Goal: Transaction & Acquisition: Book appointment/travel/reservation

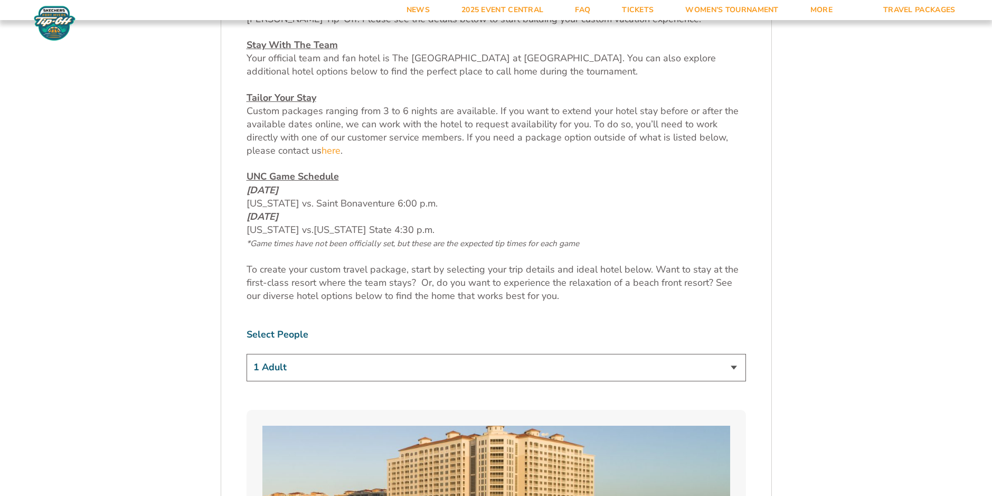
scroll to position [475, 0]
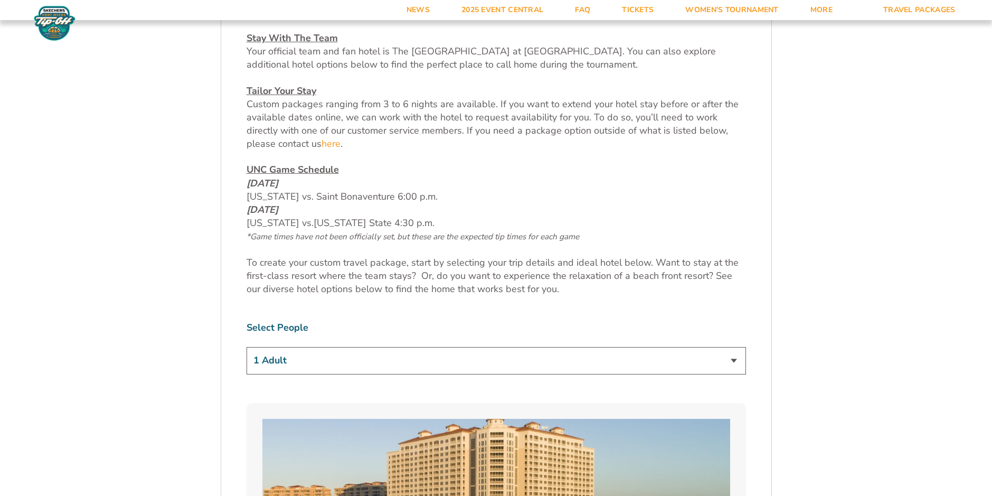
click at [733, 359] on select "1 Adult 2 Adults 3 Adults 4 Adults 2 Adults + 1 Child 2 Adults + 2 Children 2 A…" at bounding box center [495, 360] width 499 height 27
select select "2 Adults"
click at [246, 347] on select "1 Adult 2 Adults 3 Adults 4 Adults 2 Adults + 1 Child 2 Adults + 2 Children 2 A…" at bounding box center [495, 360] width 499 height 27
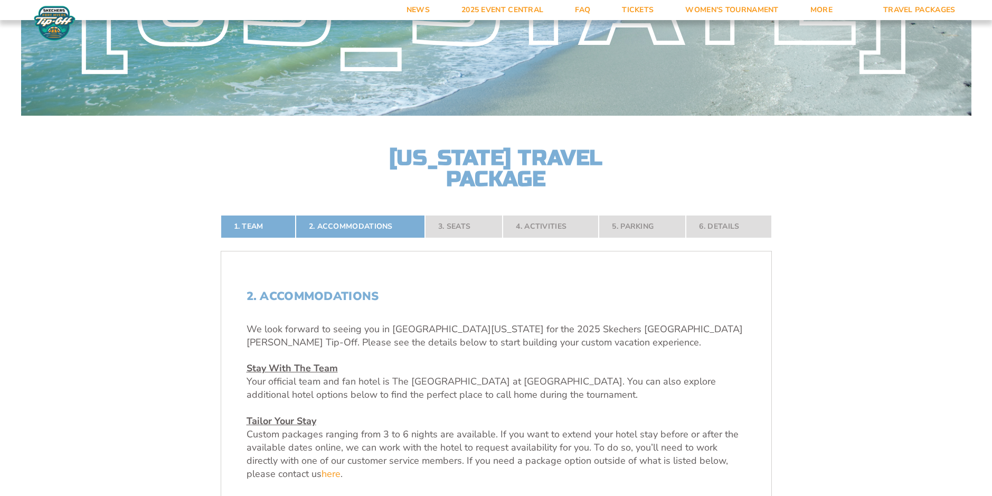
scroll to position [106, 0]
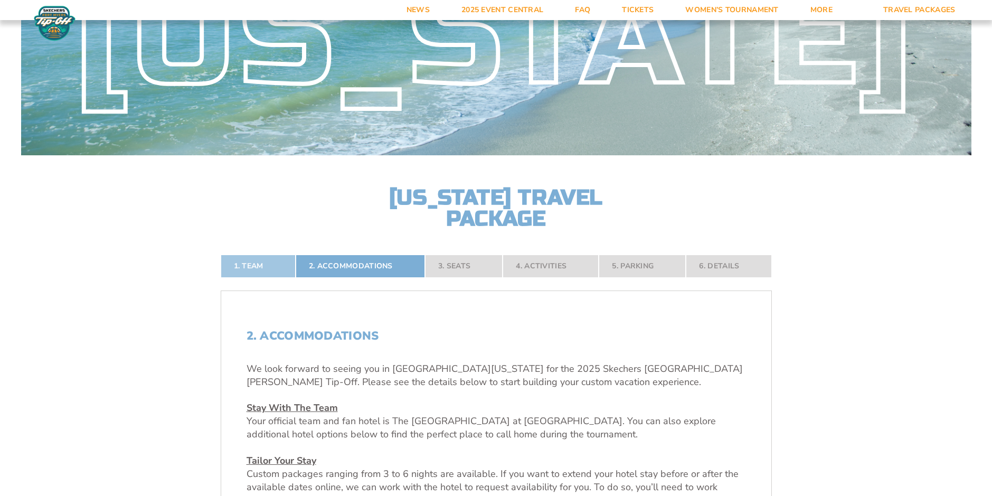
click at [258, 263] on link "1. Team" at bounding box center [258, 265] width 75 height 23
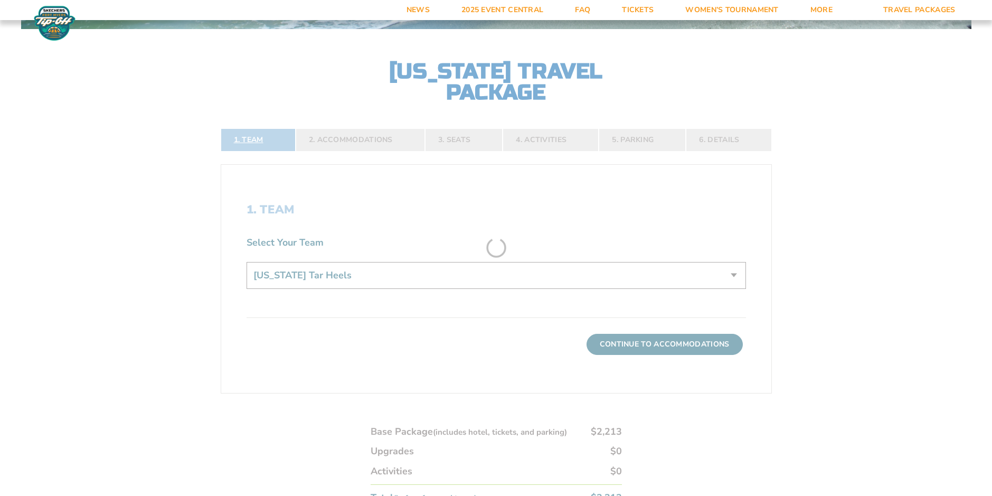
scroll to position [234, 0]
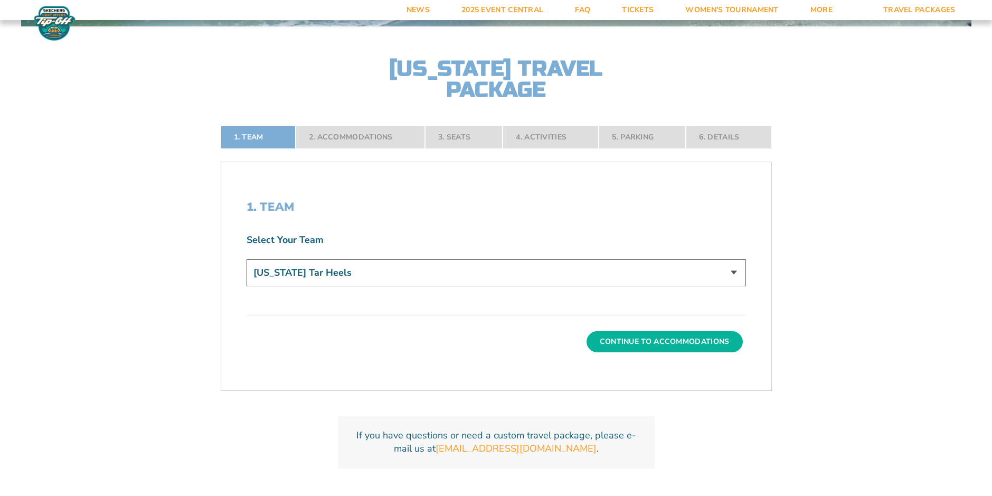
click at [665, 340] on button "Continue To Accommodations" at bounding box center [664, 341] width 156 height 21
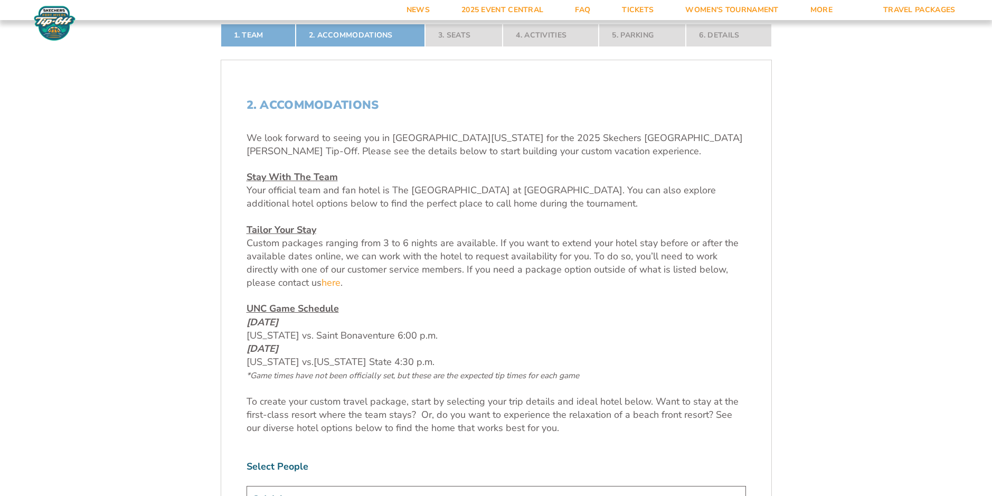
scroll to position [182, 0]
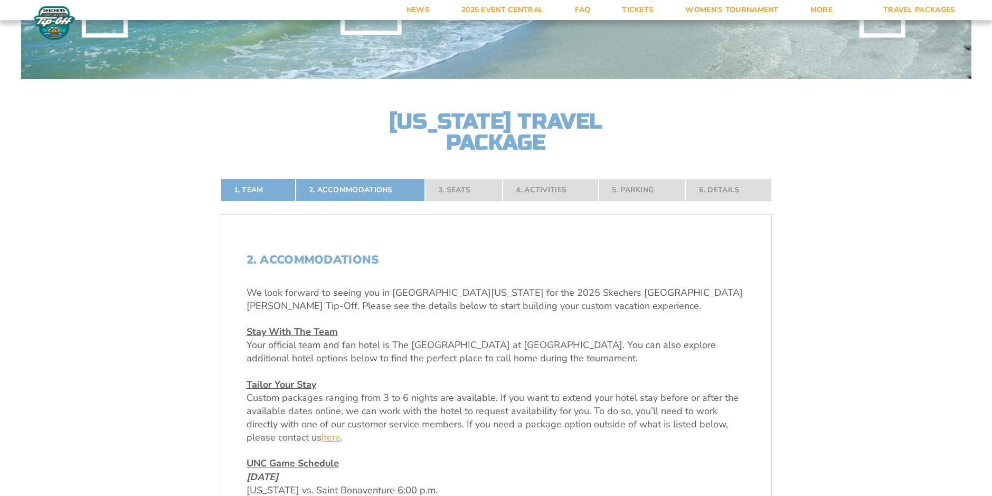
click at [329, 439] on link "here" at bounding box center [330, 437] width 19 height 13
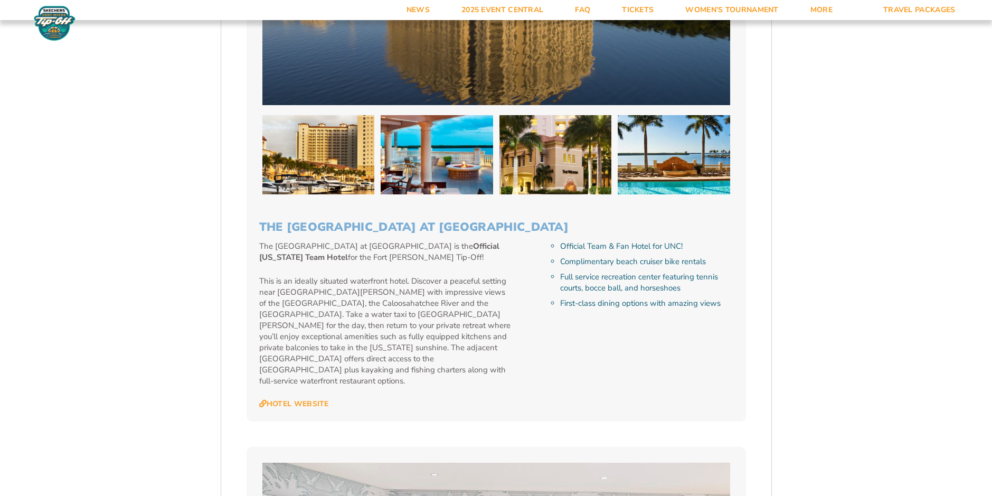
scroll to position [1132, 0]
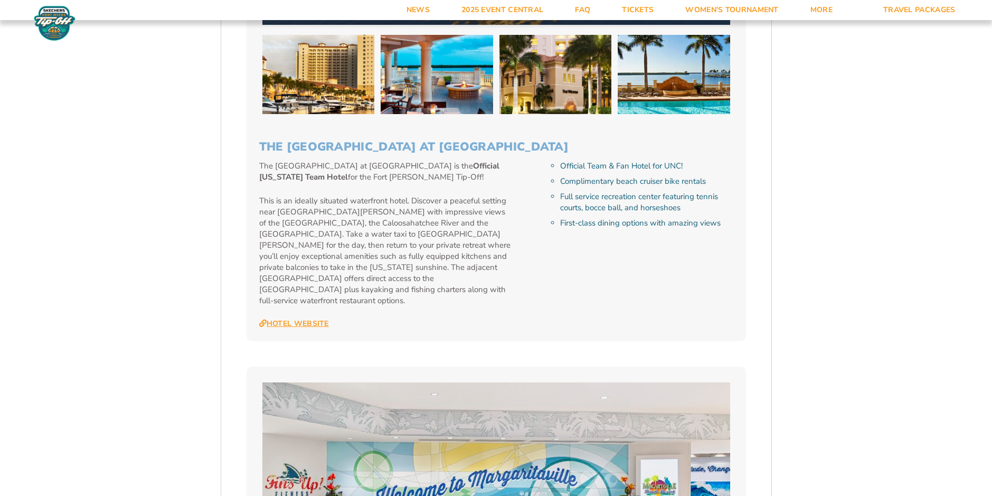
click at [311, 319] on link "Hotel Website" at bounding box center [294, 324] width 70 height 10
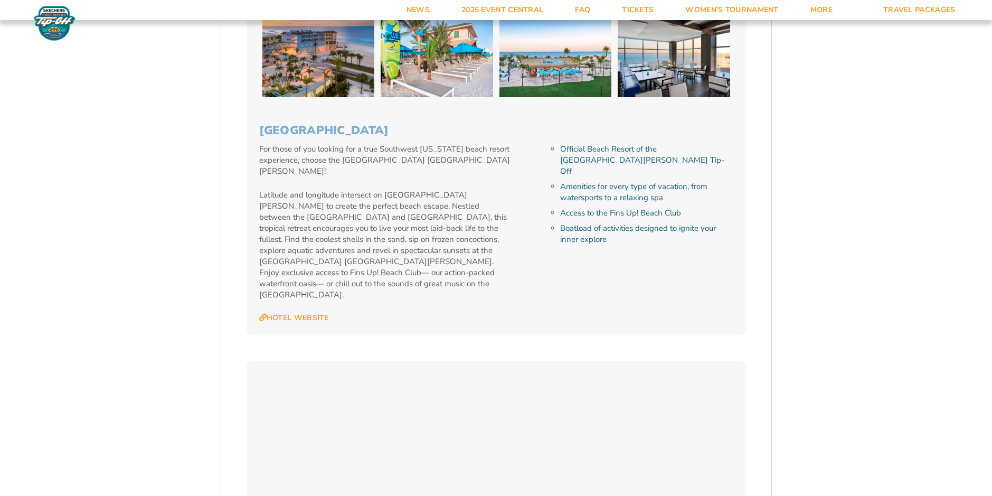
scroll to position [1818, 0]
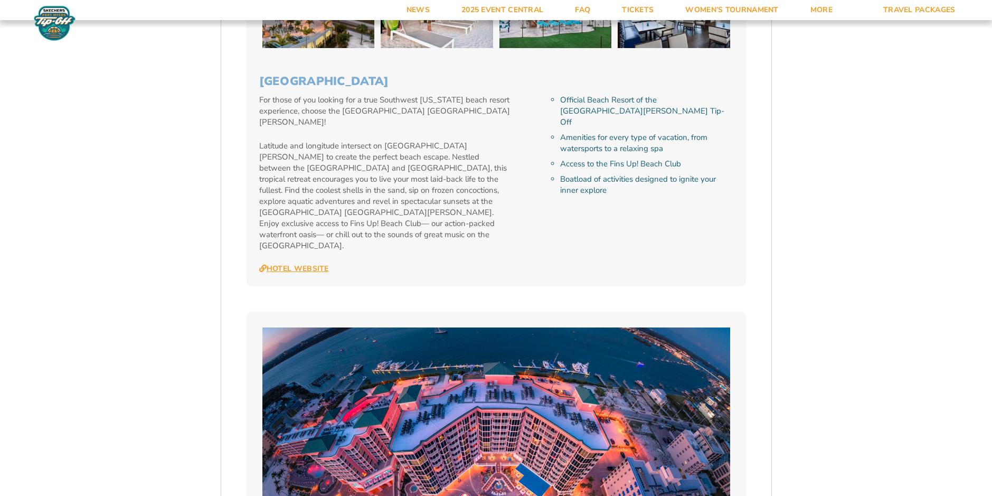
click at [302, 264] on link "Hotel Website" at bounding box center [294, 269] width 70 height 10
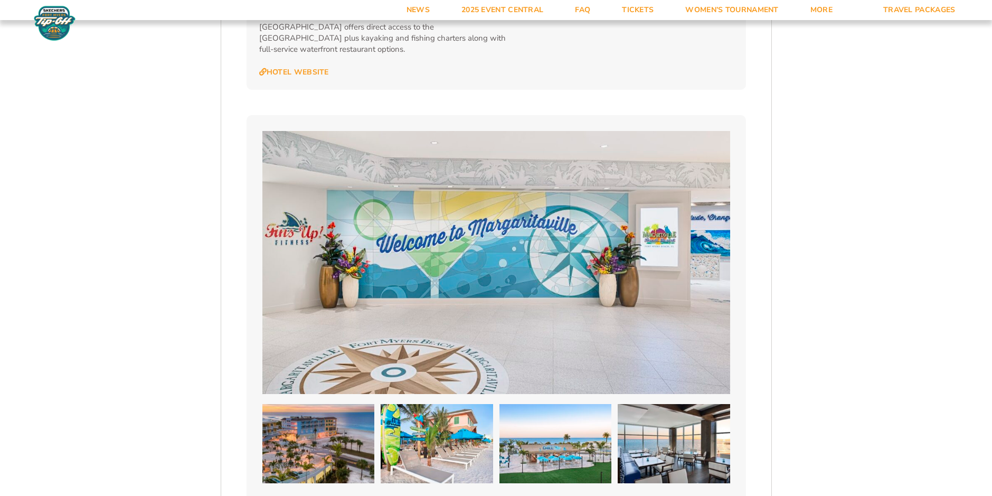
scroll to position [1237, 0]
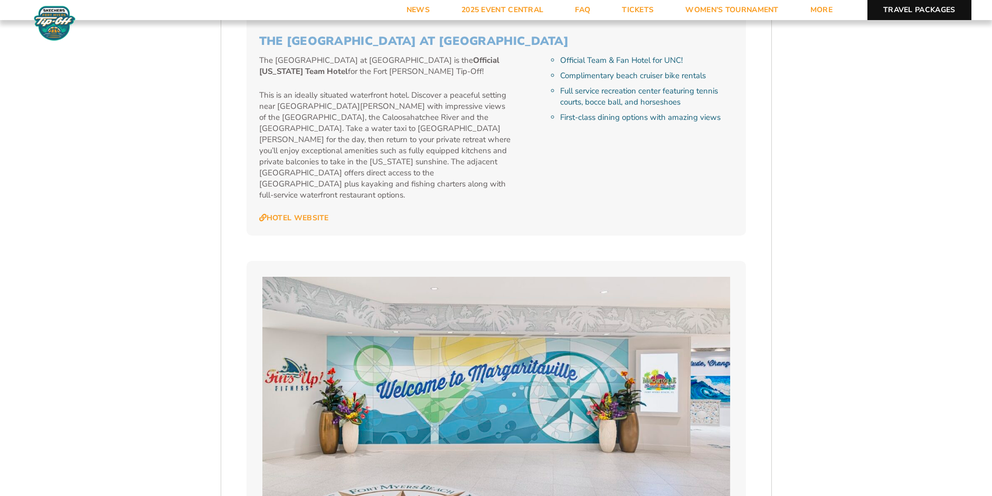
click at [904, 9] on link "Travel Packages" at bounding box center [919, 10] width 104 height 20
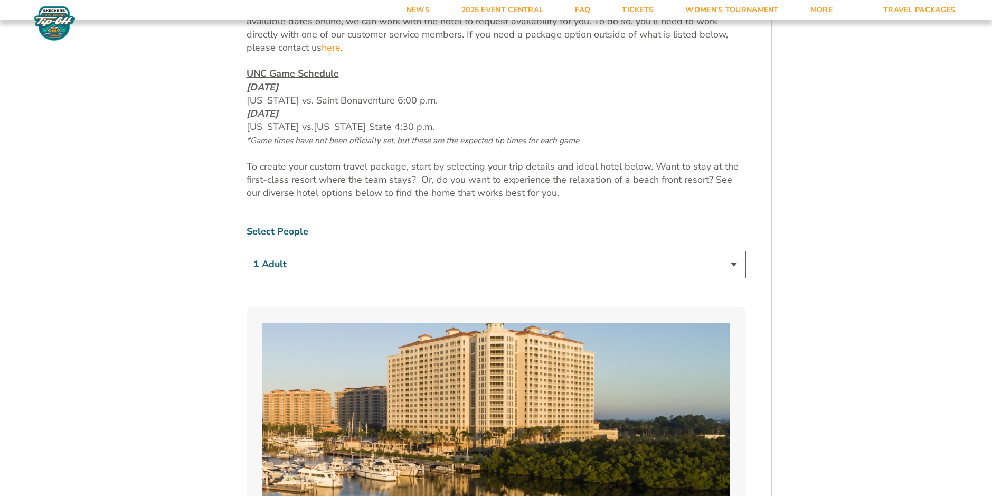
scroll to position [633, 0]
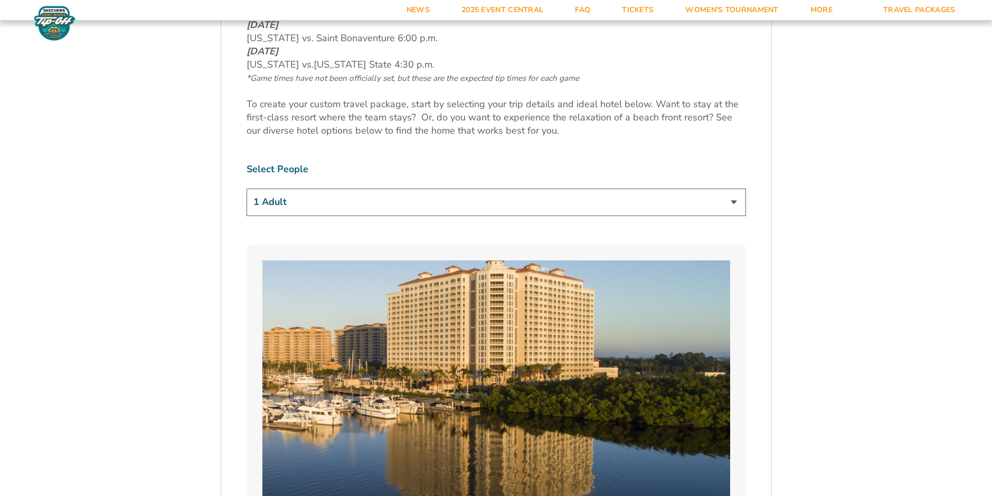
click at [734, 203] on select "1 Adult 2 Adults 3 Adults 4 Adults 2 Adults + 1 Child 2 Adults + 2 Children 2 A…" at bounding box center [495, 201] width 499 height 27
select select "2 Adults"
click at [246, 188] on select "1 Adult 2 Adults 3 Adults 4 Adults 2 Adults + 1 Child 2 Adults + 2 Children 2 A…" at bounding box center [495, 201] width 499 height 27
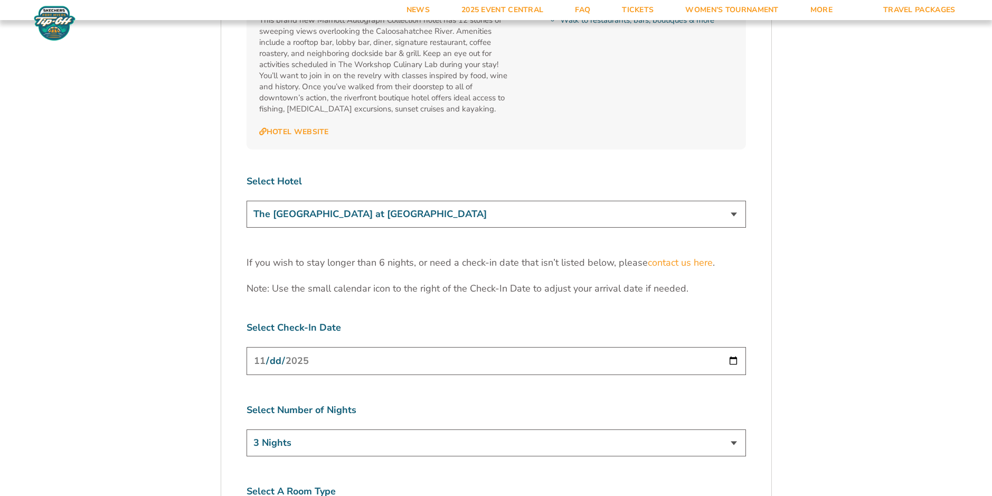
scroll to position [3220, 0]
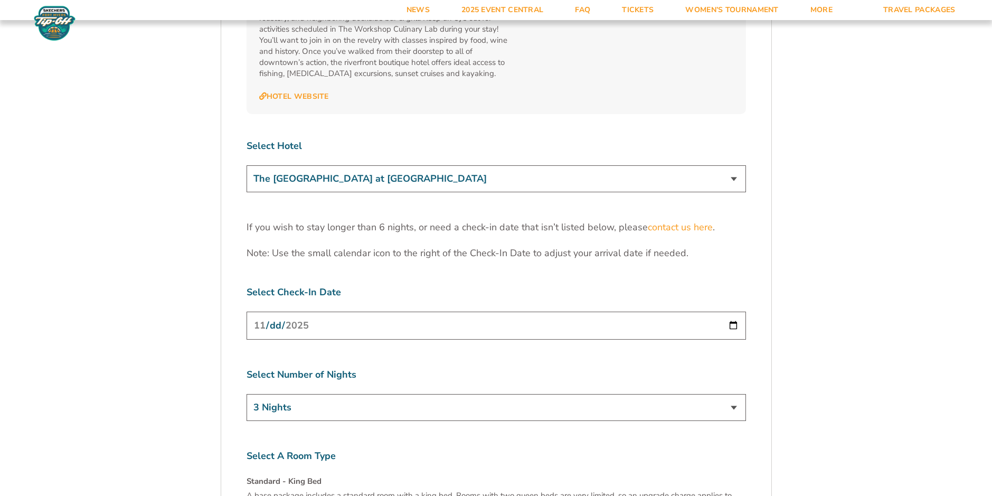
click at [733, 394] on select "3 Nights 4 Nights 5 Nights 6 Nights" at bounding box center [495, 407] width 499 height 27
select select "6 Nights"
click at [246, 394] on select "3 Nights 4 Nights 5 Nights 6 Nights" at bounding box center [495, 407] width 499 height 27
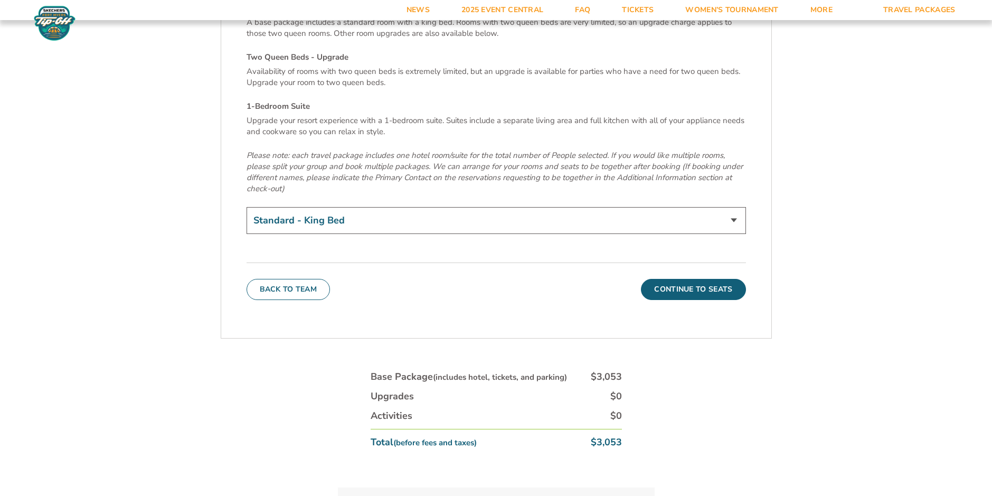
scroll to position [3695, 0]
click at [734, 205] on select "Standard - King Bed Two Queen Beds - Upgrade (+$15 per night) 1-Bedroom Suite (…" at bounding box center [495, 218] width 499 height 27
click at [416, 260] on div "Back To Team Continue To Seats" at bounding box center [495, 278] width 499 height 37
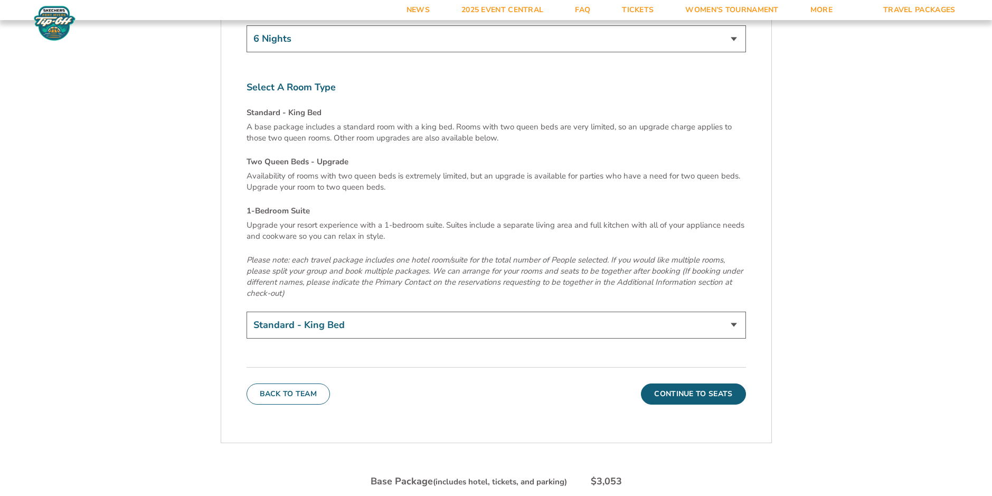
scroll to position [3589, 0]
click at [734, 310] on select "Standard - King Bed Two Queen Beds - Upgrade (+$15 per night) 1-Bedroom Suite (…" at bounding box center [495, 323] width 499 height 27
select select "1-Bedroom Suite"
click at [246, 310] on select "Standard - King Bed Two Queen Beds - Upgrade (+$15 per night) 1-Bedroom Suite (…" at bounding box center [495, 323] width 499 height 27
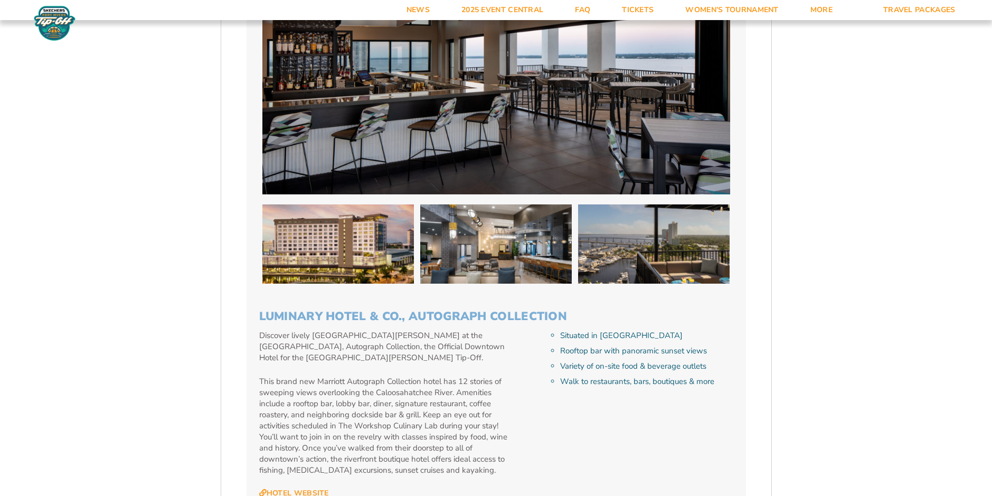
scroll to position [2850, 0]
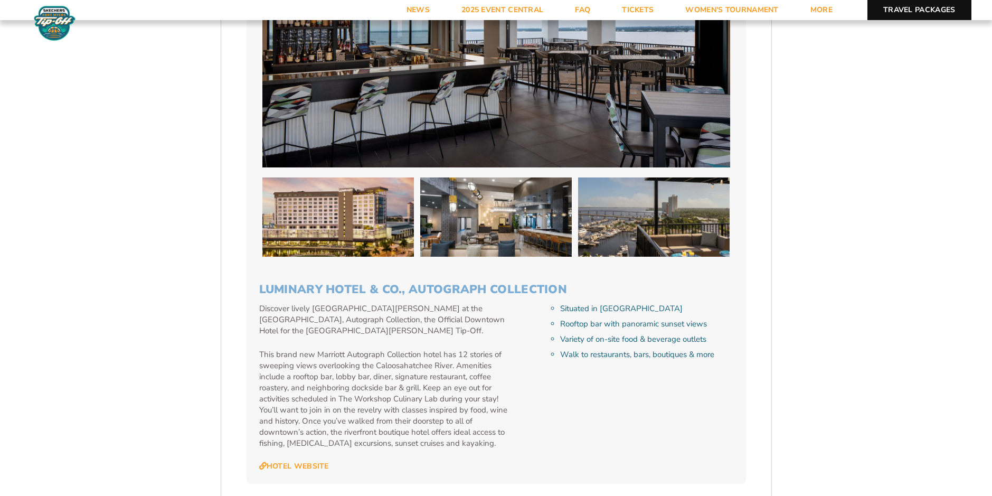
click at [914, 12] on link "Travel Packages" at bounding box center [919, 10] width 104 height 20
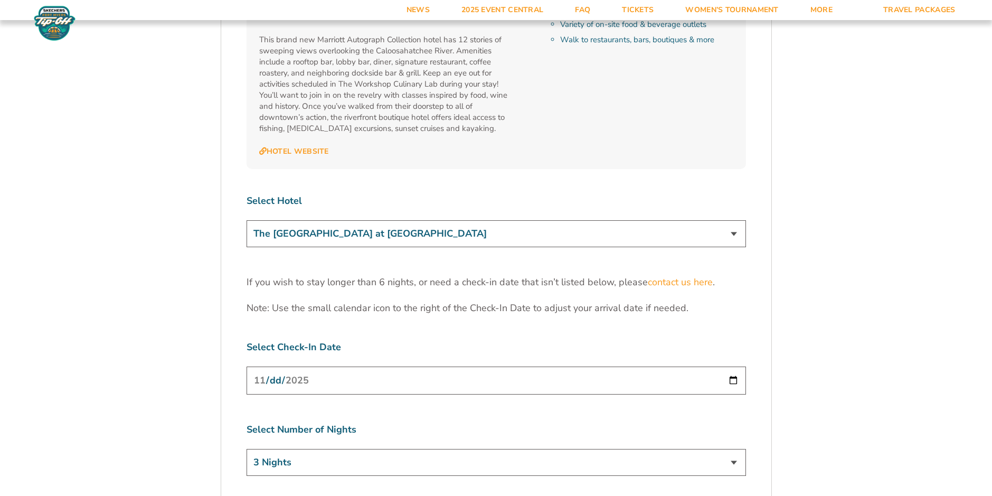
scroll to position [3167, 0]
click at [734, 218] on select "The [GEOGRAPHIC_DATA] at [GEOGRAPHIC_DATA] [GEOGRAPHIC_DATA] [GEOGRAPHIC_DATA],…" at bounding box center [495, 231] width 499 height 27
select select "17487"
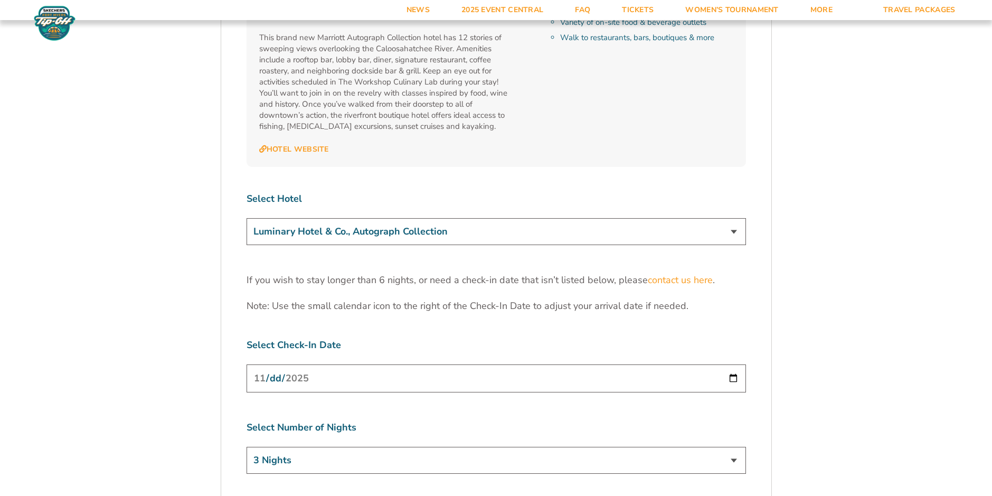
click at [246, 218] on select "The [GEOGRAPHIC_DATA] at [GEOGRAPHIC_DATA] [GEOGRAPHIC_DATA] [GEOGRAPHIC_DATA],…" at bounding box center [495, 231] width 499 height 27
click at [733, 447] on select "3 Nights 4 Nights 5 Nights 6 Nights" at bounding box center [495, 460] width 499 height 27
select select "6 Nights"
click at [246, 447] on select "3 Nights 4 Nights 5 Nights 6 Nights" at bounding box center [495, 460] width 499 height 27
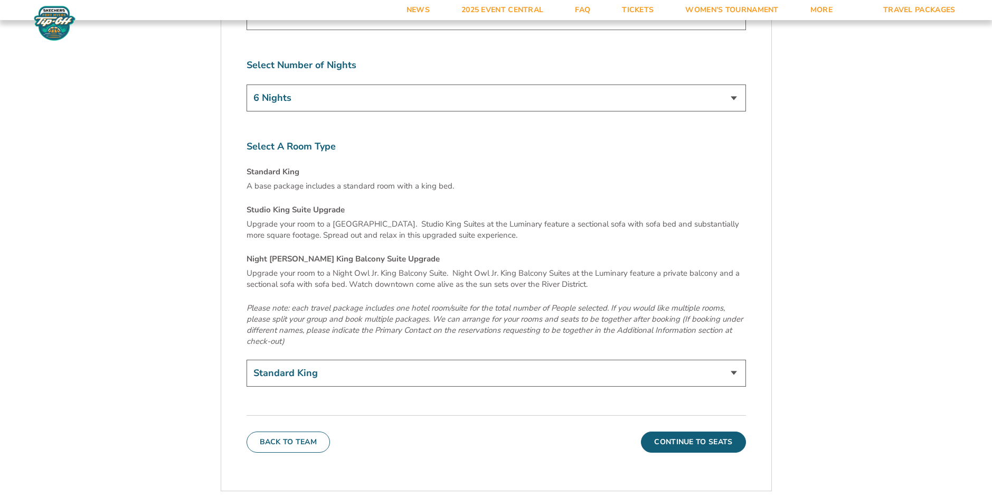
scroll to position [3536, 0]
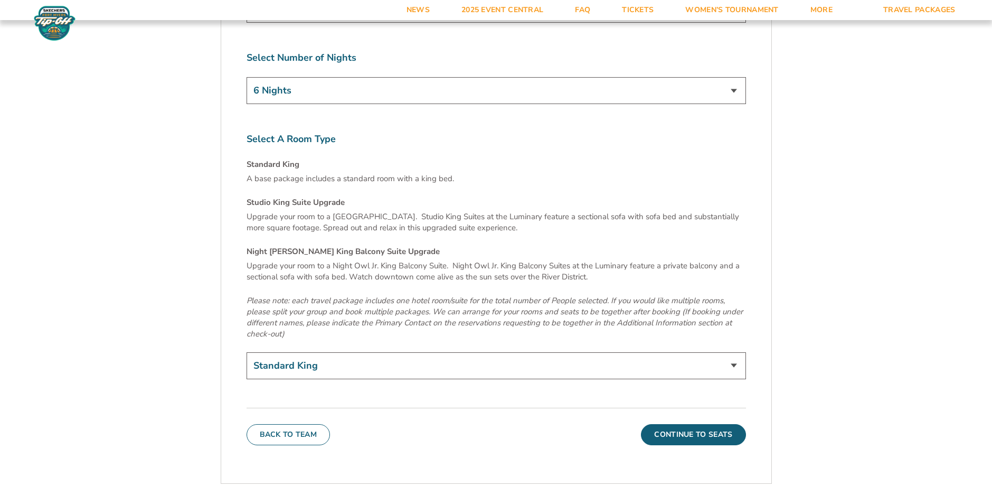
click at [734, 352] on select "Standard King Studio King Suite Upgrade (+$120 per night) Night Owl Jr. King Ba…" at bounding box center [495, 365] width 499 height 27
select select "Night Owl Jr. King Balcony Suite Upgrade"
click at [246, 352] on select "Standard King Studio King Suite Upgrade (+$120 per night) Night Owl Jr. King Ba…" at bounding box center [495, 365] width 499 height 27
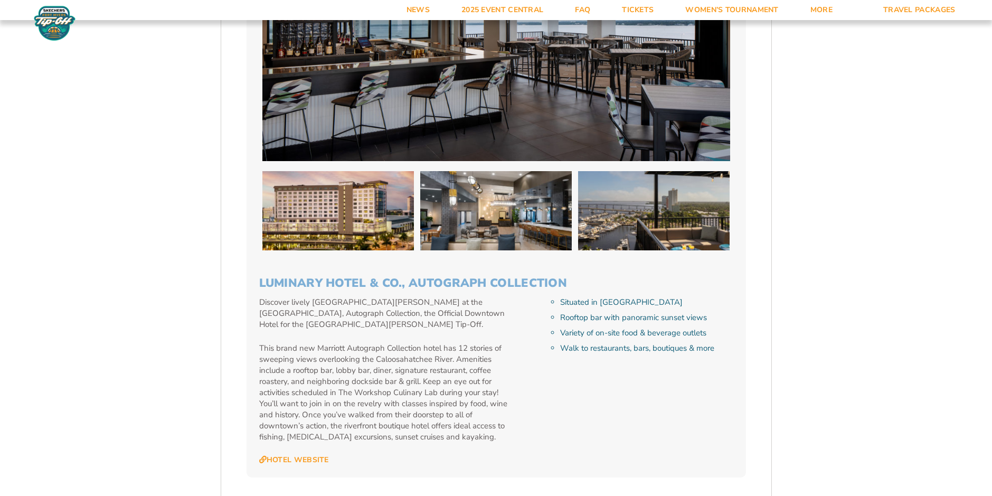
scroll to position [2903, 0]
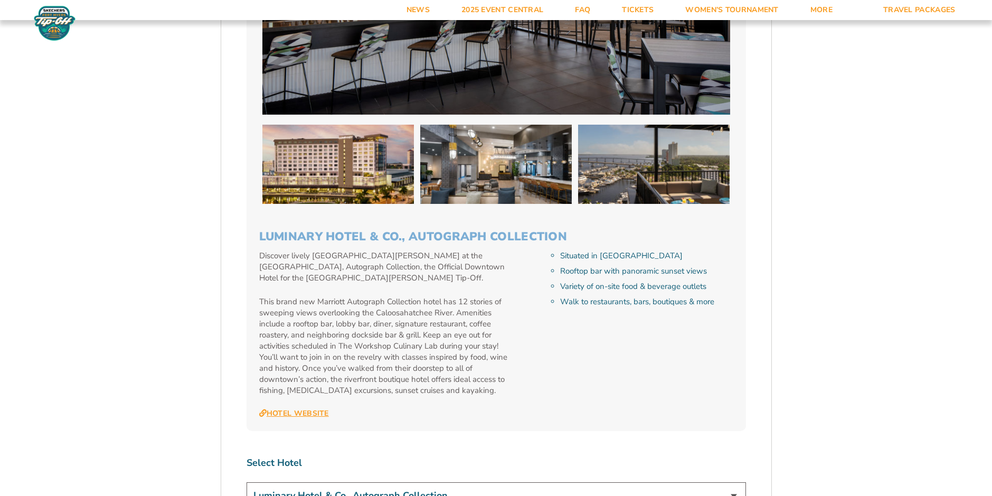
click at [311, 409] on link "Hotel Website" at bounding box center [294, 414] width 70 height 10
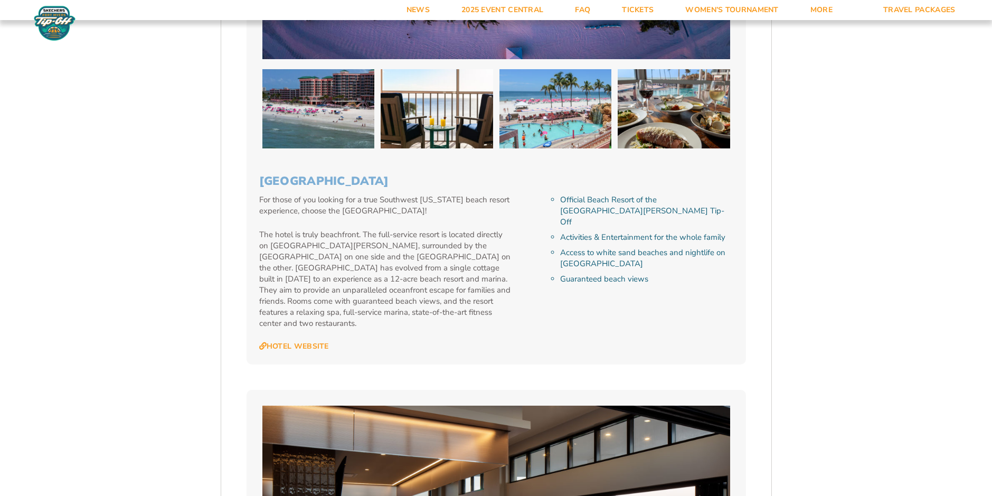
scroll to position [2322, 0]
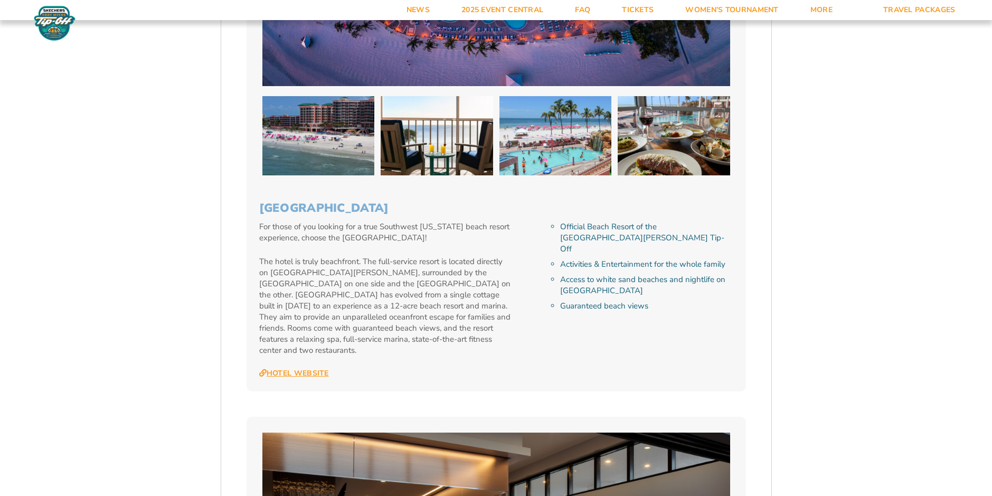
click at [315, 368] on link "Hotel Website" at bounding box center [294, 373] width 70 height 10
click at [316, 368] on link "Hotel Website" at bounding box center [294, 373] width 70 height 10
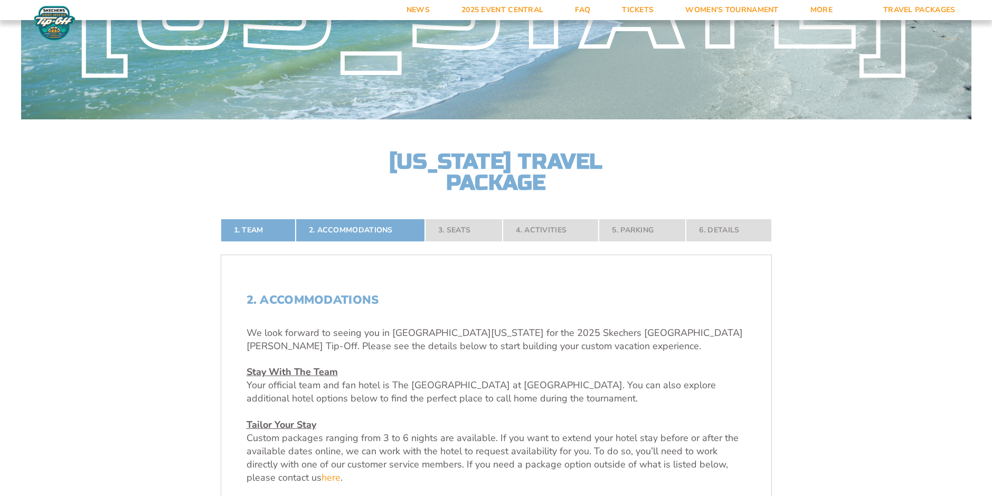
scroll to position [106, 0]
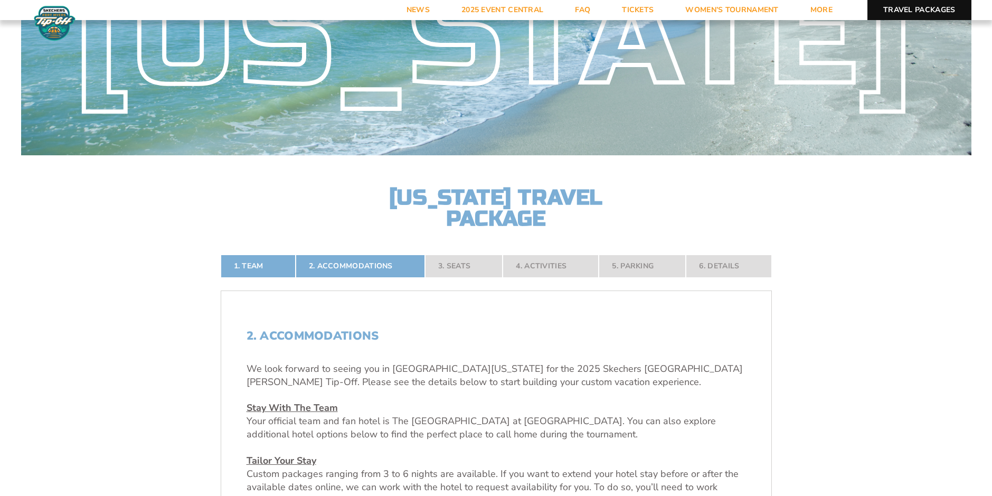
click at [920, 12] on link "Travel Packages" at bounding box center [919, 10] width 104 height 20
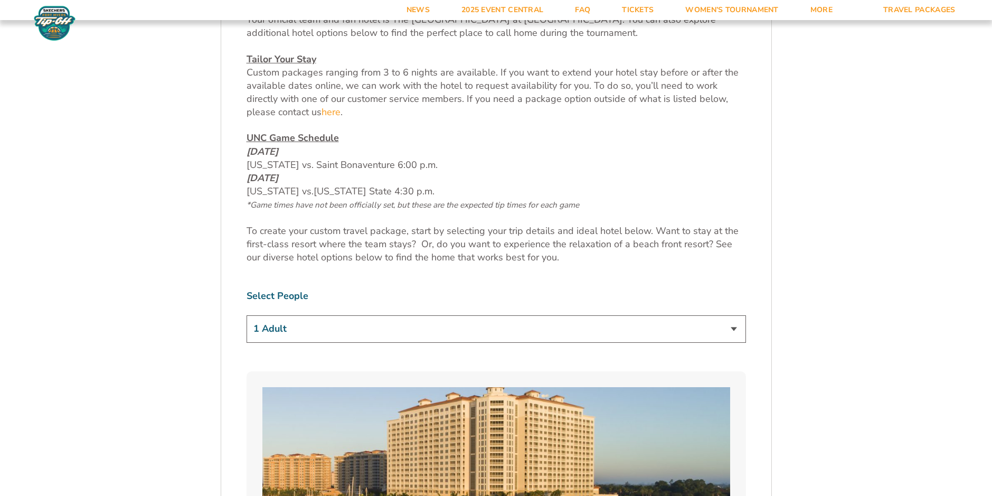
scroll to position [528, 0]
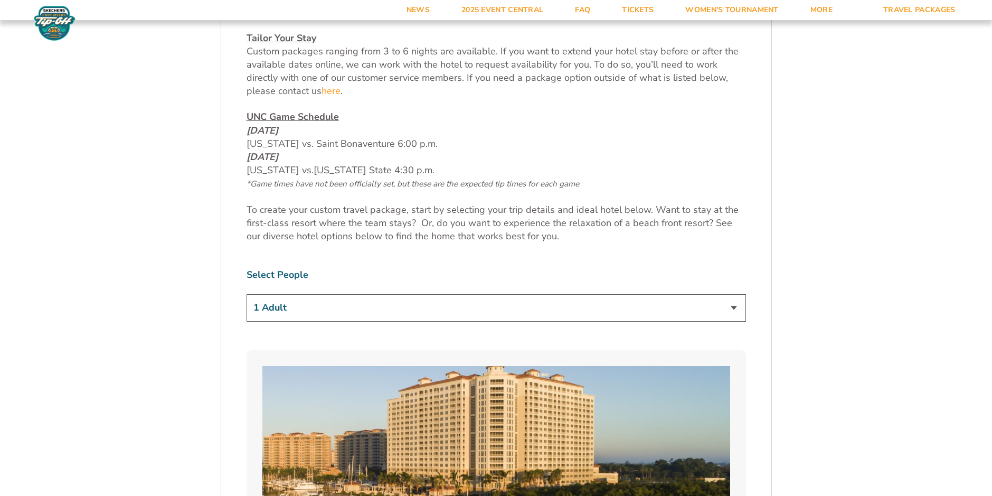
click at [736, 309] on select "1 Adult 2 Adults 3 Adults 4 Adults 2 Adults + 1 Child 2 Adults + 2 Children 2 A…" at bounding box center [495, 307] width 499 height 27
select select "2 Adults"
click at [246, 294] on select "1 Adult 2 Adults 3 Adults 4 Adults 2 Adults + 1 Child 2 Adults + 2 Children 2 A…" at bounding box center [495, 307] width 499 height 27
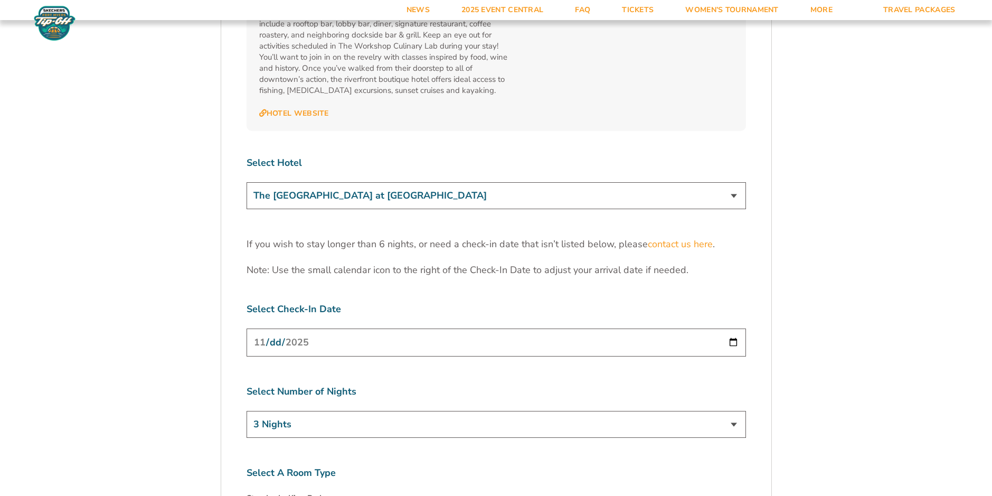
scroll to position [3220, 0]
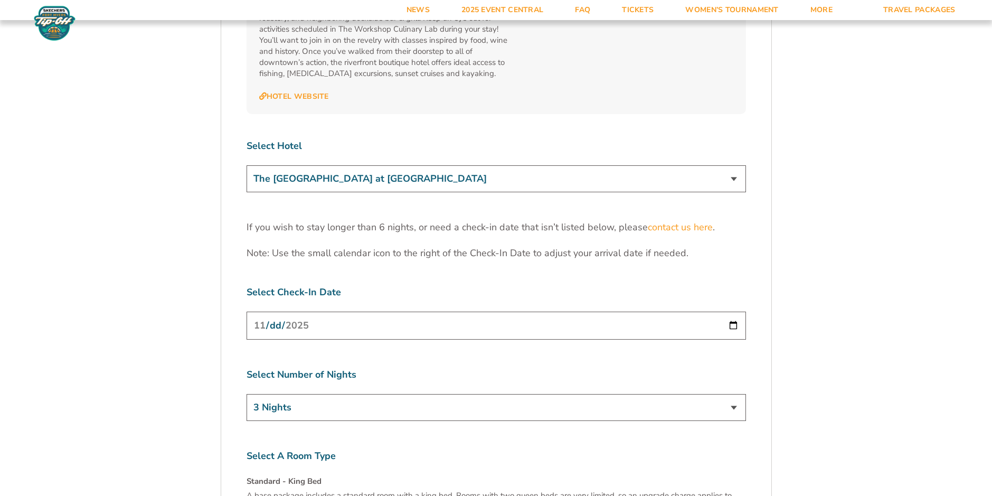
click at [734, 165] on select "The [GEOGRAPHIC_DATA] at [GEOGRAPHIC_DATA] [GEOGRAPHIC_DATA] [GEOGRAPHIC_DATA],…" at bounding box center [495, 178] width 499 height 27
select select "18477"
click at [246, 165] on select "The [GEOGRAPHIC_DATA] at [GEOGRAPHIC_DATA] [GEOGRAPHIC_DATA] [GEOGRAPHIC_DATA],…" at bounding box center [495, 178] width 499 height 27
click at [734, 394] on select "3 Nights 4 Nights 5 Nights 6 Nights" at bounding box center [495, 407] width 499 height 27
select select "6 Nights"
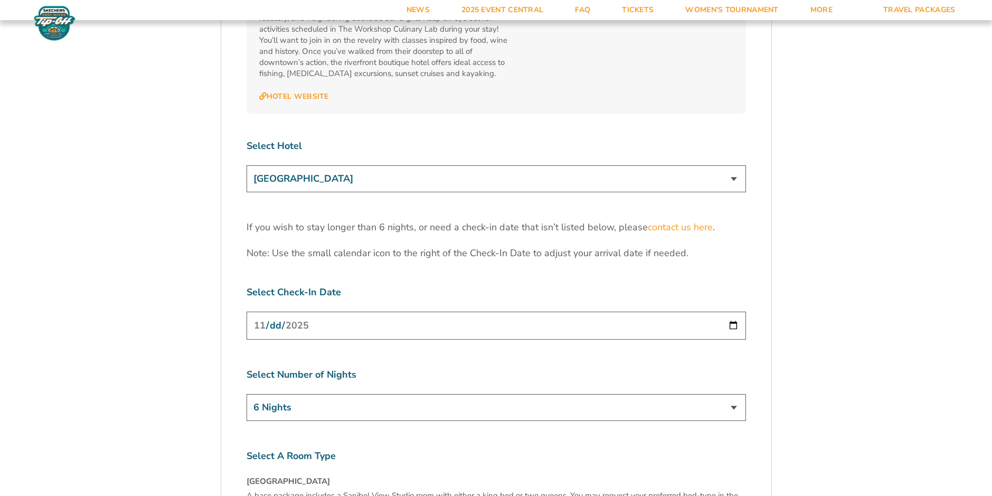
click at [246, 394] on select "3 Nights 4 Nights 5 Nights 6 Nights" at bounding box center [495, 407] width 499 height 27
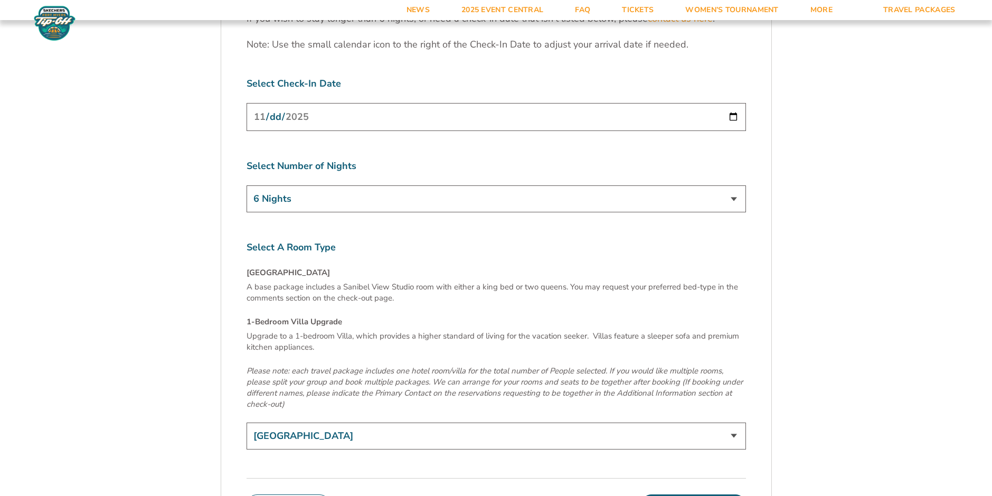
scroll to position [3431, 0]
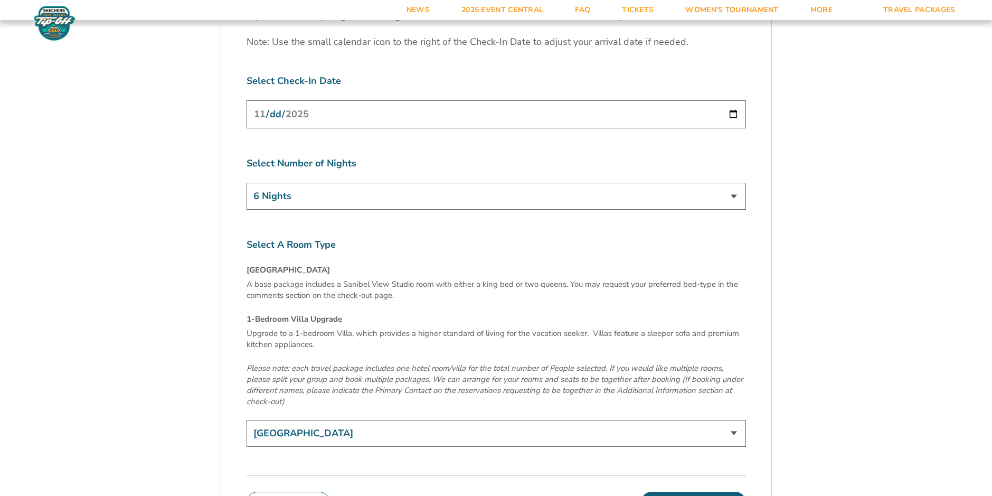
click at [732, 420] on select "[GEOGRAPHIC_DATA] 1-Bedroom Villa Upgrade (+$165 per night)" at bounding box center [495, 433] width 499 height 27
click at [734, 420] on select "Sanibel View Studio 1-Bedroom Villa Upgrade (+$165 per night)" at bounding box center [495, 433] width 499 height 27
select select "1-Bedroom Villa Upgrade"
click at [246, 420] on select "Sanibel View Studio 1-Bedroom Villa Upgrade (+$165 per night)" at bounding box center [495, 433] width 499 height 27
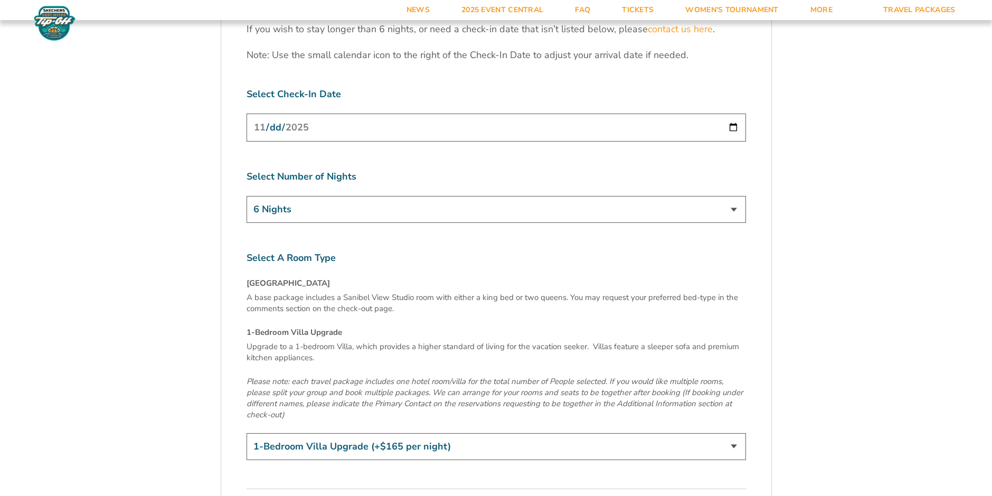
scroll to position [3378, 0]
